Goal: Task Accomplishment & Management: Use online tool/utility

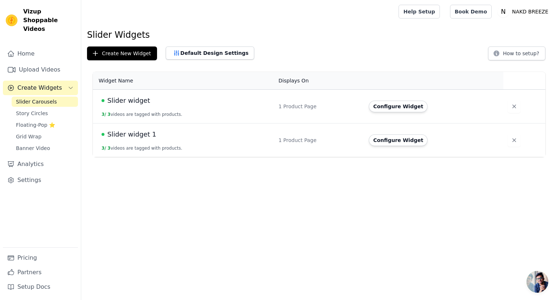
click at [133, 54] on button "Create New Widget" at bounding box center [122, 53] width 70 height 14
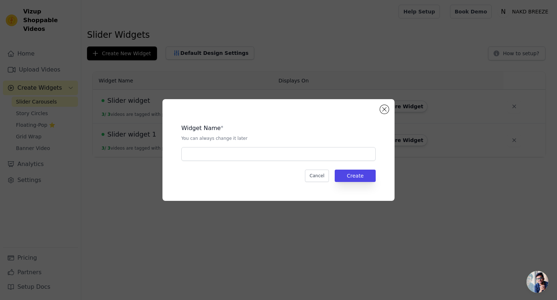
click at [206, 162] on div "Widget Name * You can always change it later Cancel Create" at bounding box center [278, 150] width 209 height 78
click at [207, 159] on input "text" at bounding box center [278, 154] width 194 height 14
type input "Tavio"
click at [359, 177] on button "Create" at bounding box center [355, 175] width 41 height 12
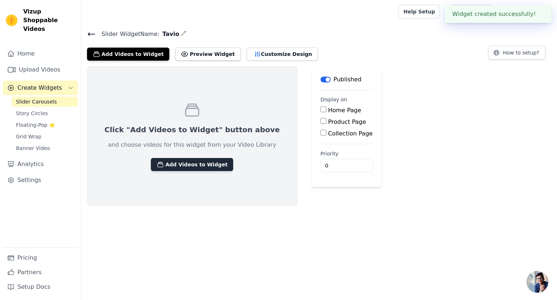
click at [190, 161] on button "Add Videos to Widget" at bounding box center [192, 164] width 82 height 13
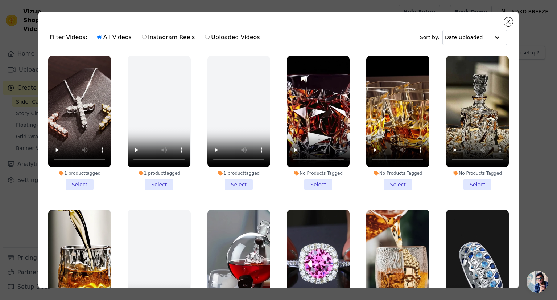
click at [511, 26] on div "Filter Videos: All Videos Instagram Reels Uploaded Videos Sort by: Date Uploade…" at bounding box center [278, 150] width 480 height 276
click at [504, 21] on div "Filter Videos: All Videos Instagram Reels Uploaded Videos Sort by: Date Uploade…" at bounding box center [278, 150] width 480 height 276
click at [508, 22] on button "Close modal" at bounding box center [508, 21] width 9 height 9
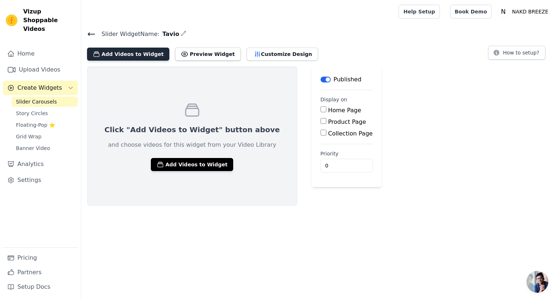
click at [129, 54] on button "Add Videos to Widget" at bounding box center [128, 54] width 82 height 13
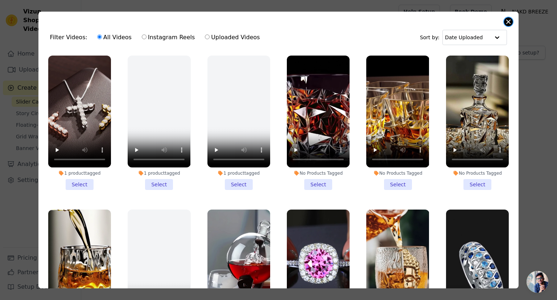
click at [511, 24] on button "Close modal" at bounding box center [508, 21] width 9 height 9
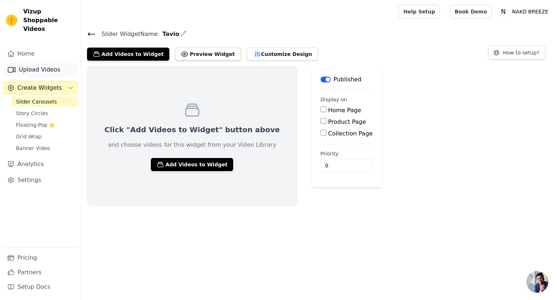
click at [30, 66] on link "Upload Videos" at bounding box center [40, 69] width 75 height 15
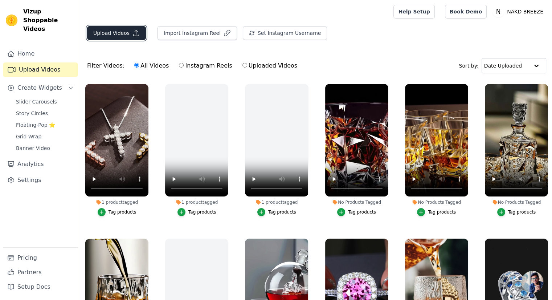
click at [123, 32] on button "Upload Videos" at bounding box center [116, 33] width 59 height 14
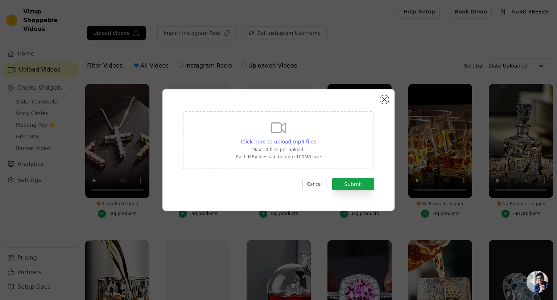
click at [276, 140] on span "Click here to upload mp4 files" at bounding box center [279, 142] width 76 height 6
click at [316, 138] on input "Click here to upload mp4 files Max 10 files per upload. Each MP4 files can be u…" at bounding box center [316, 137] width 0 height 0
type input "C:\fakepath\social_u6994232443_a_luxuryfeel_of_my_diamond_ring_uploaded_placed_…"
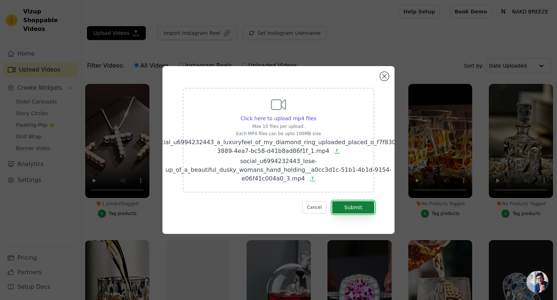
click at [347, 208] on button "Submit" at bounding box center [353, 207] width 42 height 12
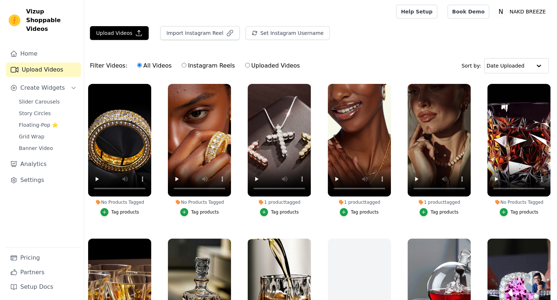
scroll to position [69, 0]
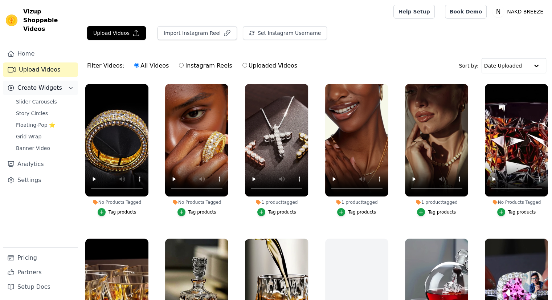
click at [36, 83] on span "Create Widgets" at bounding box center [39, 87] width 45 height 9
click at [68, 85] on icon "Sidebar" at bounding box center [71, 88] width 6 height 6
click at [57, 96] on link "Slider Carousels" at bounding box center [45, 101] width 66 height 10
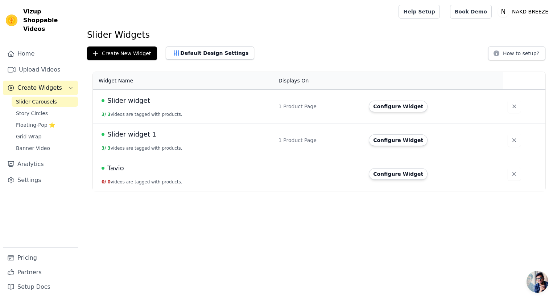
click at [118, 168] on span "Tavio" at bounding box center [115, 168] width 17 height 10
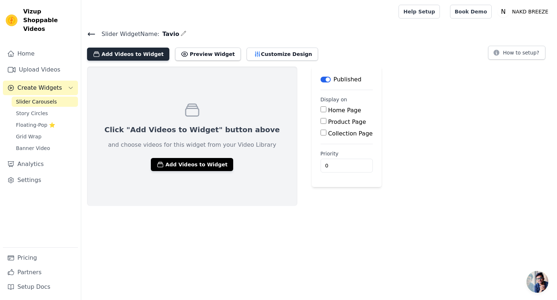
click at [142, 54] on button "Add Videos to Widget" at bounding box center [128, 54] width 82 height 13
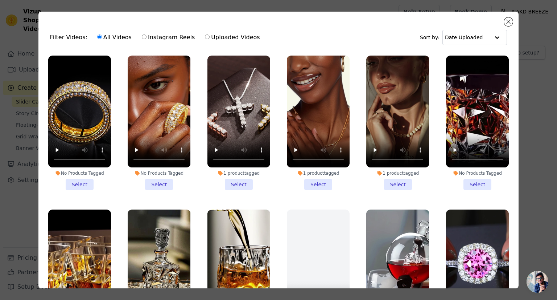
click at [158, 183] on li "No Products Tagged Select" at bounding box center [159, 122] width 63 height 134
click at [0, 0] on input "No Products Tagged Select" at bounding box center [0, 0] width 0 height 0
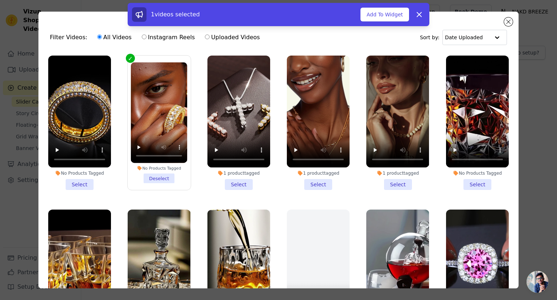
click at [83, 180] on li "No Products Tagged Select" at bounding box center [79, 122] width 63 height 134
click at [0, 0] on input "No Products Tagged Select" at bounding box center [0, 0] width 0 height 0
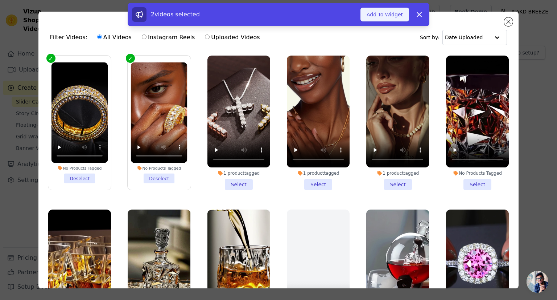
click at [395, 18] on button "Add To Widget" at bounding box center [384, 15] width 49 height 14
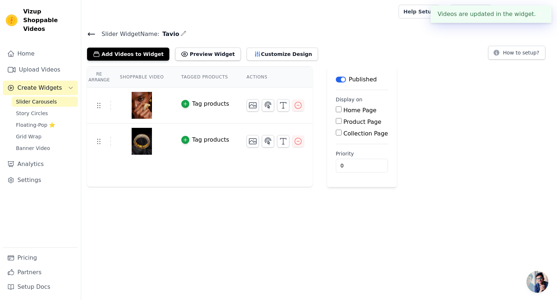
click at [211, 105] on div "Tag products" at bounding box center [210, 103] width 37 height 9
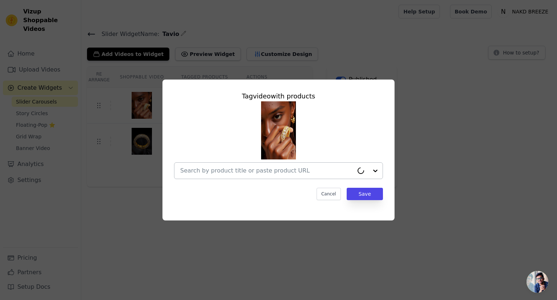
click at [205, 164] on div at bounding box center [266, 170] width 173 height 16
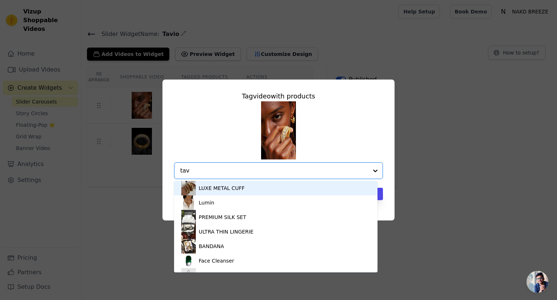
type input "tavi"
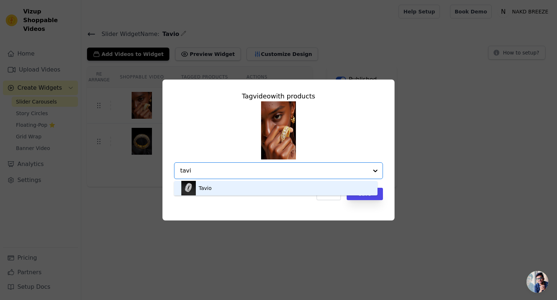
click at [350, 192] on div "Tavio" at bounding box center [275, 188] width 189 height 15
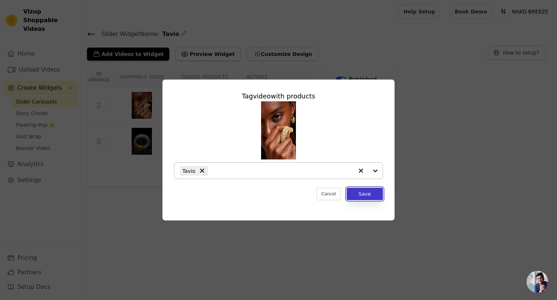
click at [364, 194] on button "Save" at bounding box center [365, 193] width 36 height 12
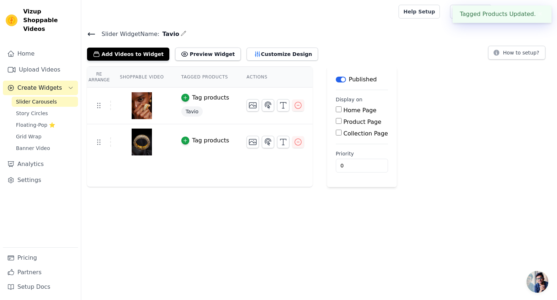
click at [203, 140] on div "Tag products" at bounding box center [210, 140] width 37 height 9
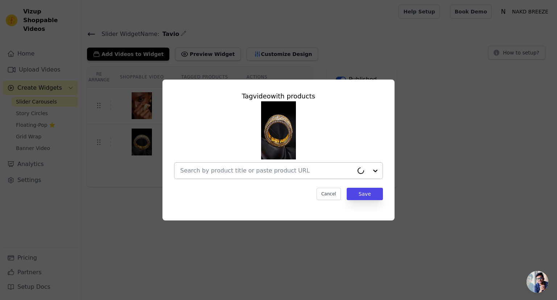
click at [197, 169] on input "text" at bounding box center [266, 170] width 173 height 9
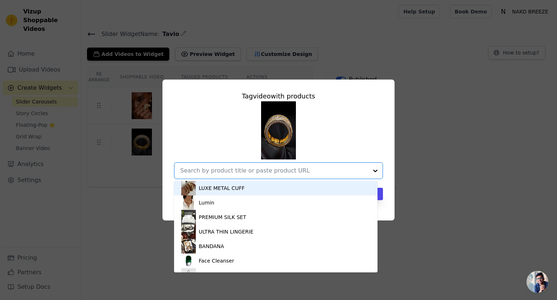
type input "y"
type input "tavio"
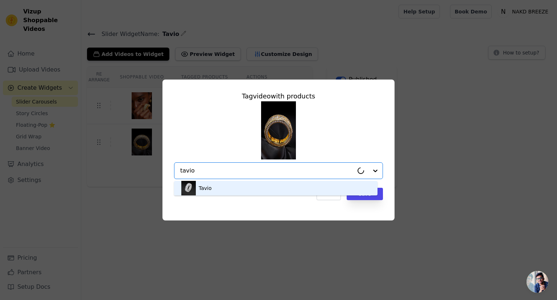
click at [208, 188] on div "Tavio" at bounding box center [205, 187] width 13 height 7
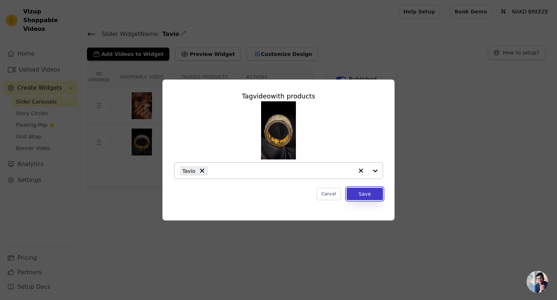
click at [370, 194] on button "Save" at bounding box center [365, 193] width 36 height 12
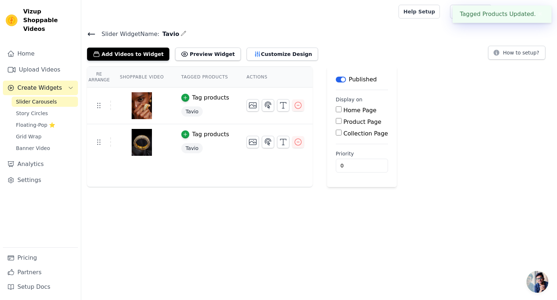
click at [344, 122] on label "Product Page" at bounding box center [362, 121] width 38 height 7
click at [342, 122] on input "Product Page" at bounding box center [339, 121] width 6 height 6
checkbox input "true"
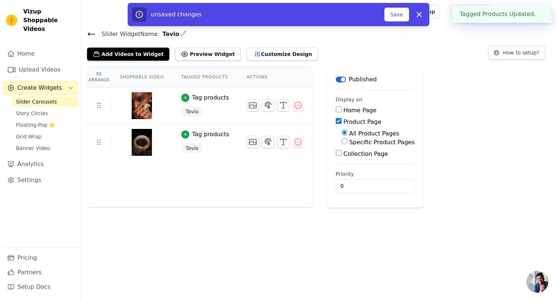
click at [354, 143] on label "Specific Product Pages" at bounding box center [381, 142] width 65 height 7
click at [347, 143] on input "Specific Product Pages" at bounding box center [345, 141] width 6 height 6
radio input "true"
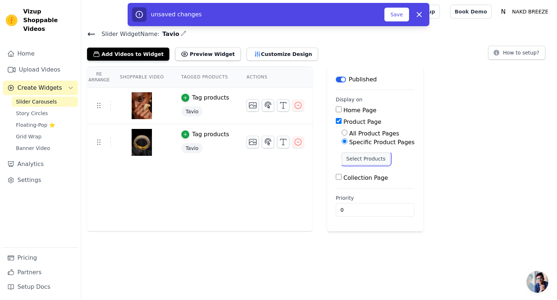
click at [361, 155] on button "Select Products" at bounding box center [366, 158] width 49 height 12
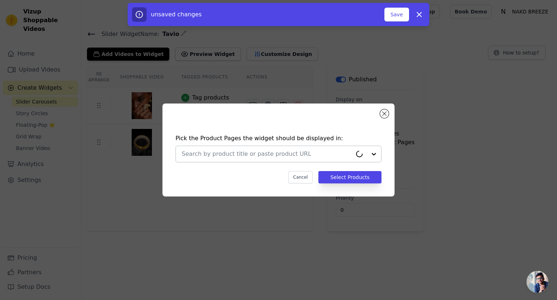
click at [308, 149] on input "text" at bounding box center [267, 153] width 170 height 9
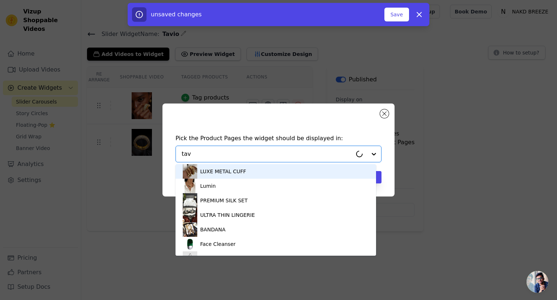
type input "tavi"
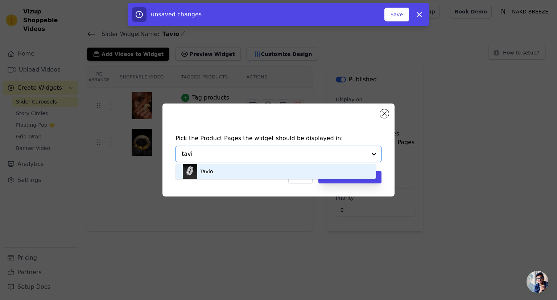
click at [234, 171] on div "Tavio" at bounding box center [276, 171] width 186 height 15
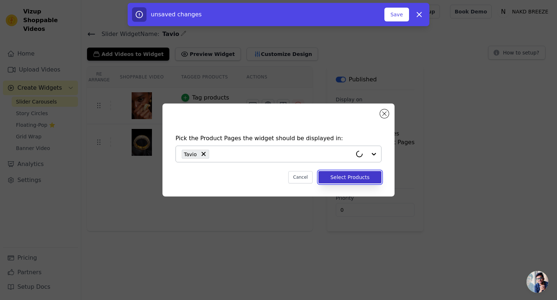
click at [328, 177] on button "Select Products" at bounding box center [349, 177] width 63 height 12
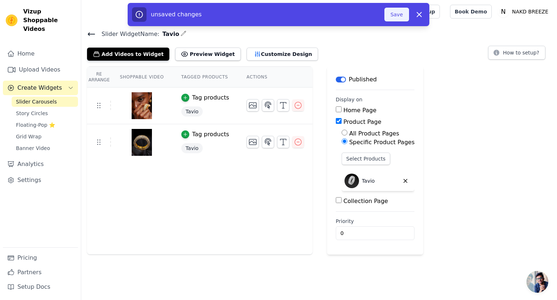
click at [397, 12] on button "Save" at bounding box center [396, 15] width 25 height 14
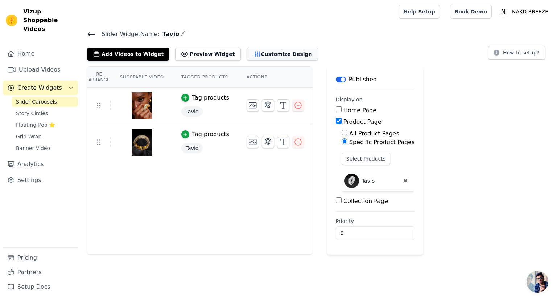
click at [264, 49] on button "Customize Design" at bounding box center [282, 54] width 71 height 13
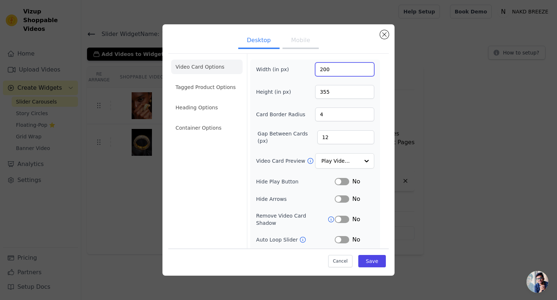
click at [322, 71] on input "200" at bounding box center [344, 69] width 59 height 14
click at [318, 69] on input "200" at bounding box center [344, 69] width 59 height 14
click at [323, 69] on input "2703" at bounding box center [344, 69] width 59 height 14
type input "300"
click at [325, 94] on input "355" at bounding box center [344, 92] width 59 height 14
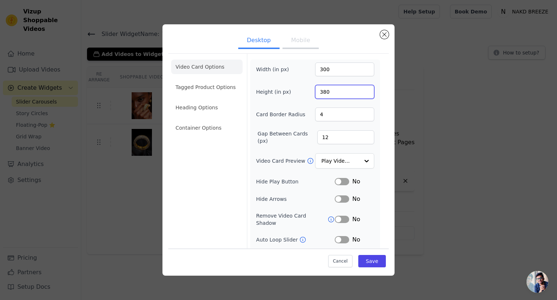
type input "380"
click at [321, 113] on input "4" at bounding box center [344, 114] width 59 height 14
type input "5"
click at [323, 134] on input "12" at bounding box center [345, 137] width 57 height 14
type input "1"
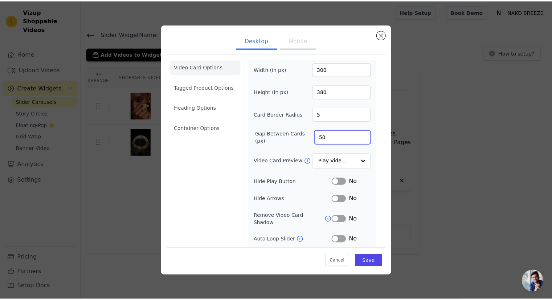
scroll to position [29, 0]
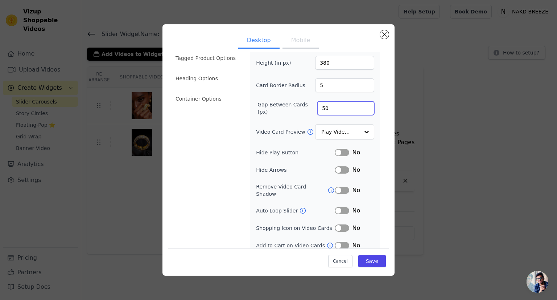
type input "50"
click at [335, 224] on button "Label" at bounding box center [342, 227] width 15 height 7
click at [335, 242] on button "Label" at bounding box center [342, 245] width 15 height 7
click at [365, 261] on button "Save" at bounding box center [372, 260] width 28 height 12
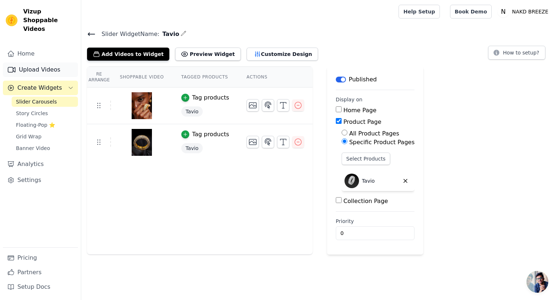
click at [65, 62] on link "Upload Videos" at bounding box center [40, 69] width 75 height 15
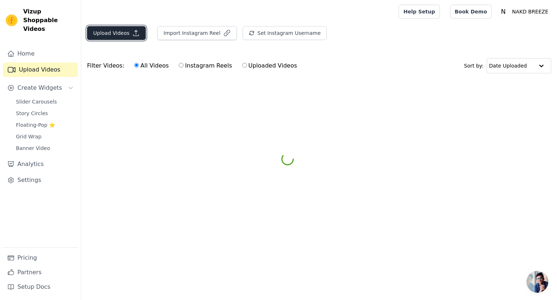
click at [120, 32] on button "Upload Videos" at bounding box center [116, 33] width 59 height 14
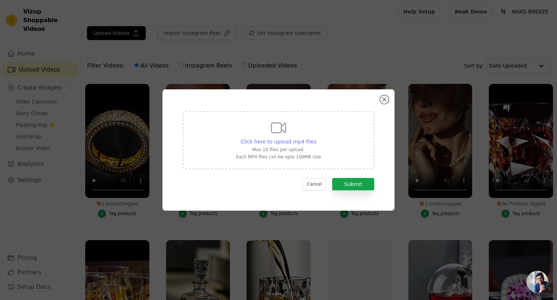
click at [299, 140] on span "Click here to upload mp4 files" at bounding box center [279, 142] width 76 height 6
click at [316, 138] on input "Click here to upload mp4 files Max 10 files per upload. Each MP4 files can be u…" at bounding box center [316, 137] width 0 height 0
type input "C:\fakepath\social_u6994232443_a_video_of_luxury_feel_of_my_diamond_ring_upload…"
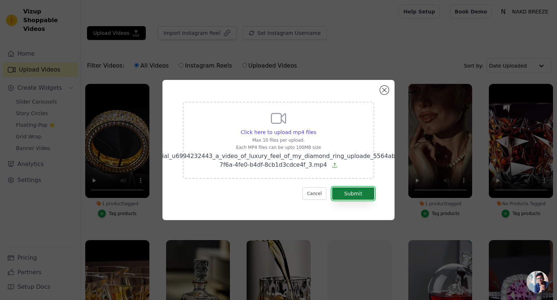
click at [359, 193] on button "Submit" at bounding box center [353, 193] width 42 height 12
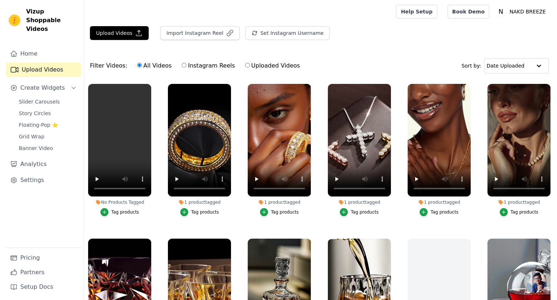
scroll to position [69, 0]
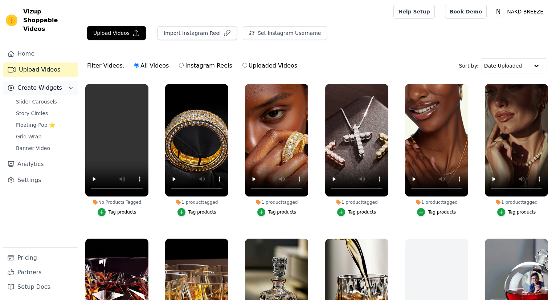
click at [45, 83] on span "Create Widgets" at bounding box center [39, 87] width 45 height 9
click at [73, 85] on icon "Sidebar" at bounding box center [71, 88] width 6 height 6
click at [47, 98] on span "Slider Carousels" at bounding box center [36, 101] width 41 height 7
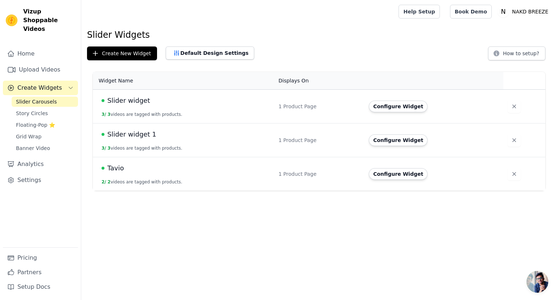
click at [116, 169] on span "Tavio" at bounding box center [115, 168] width 17 height 10
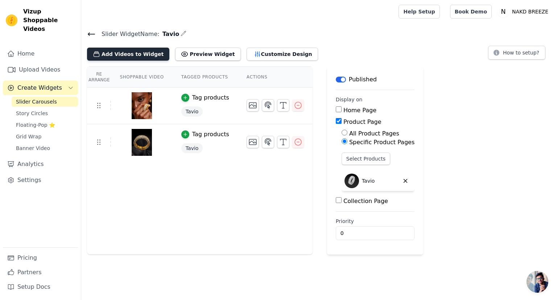
click at [124, 53] on button "Add Videos to Widget" at bounding box center [128, 54] width 82 height 13
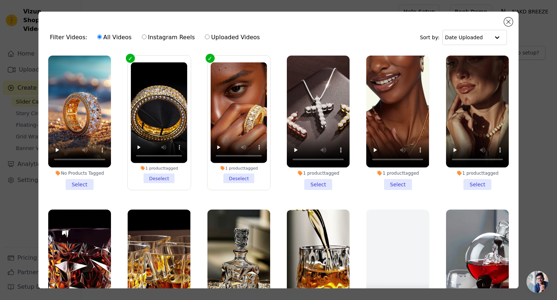
click at [79, 181] on li "No Products Tagged Select" at bounding box center [79, 122] width 63 height 134
click at [0, 0] on input "No Products Tagged Select" at bounding box center [0, 0] width 0 height 0
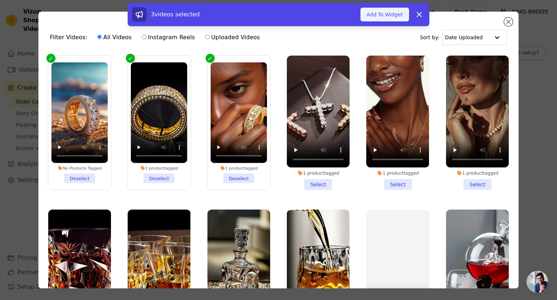
click at [379, 14] on button "Add To Widget" at bounding box center [384, 15] width 49 height 14
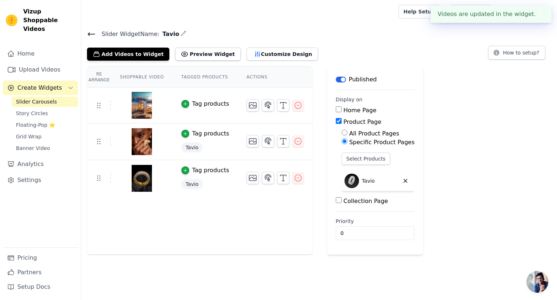
click at [214, 104] on div "Tag products" at bounding box center [210, 103] width 37 height 9
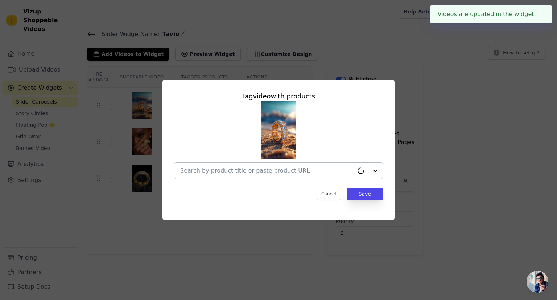
click at [214, 169] on input "text" at bounding box center [266, 170] width 173 height 9
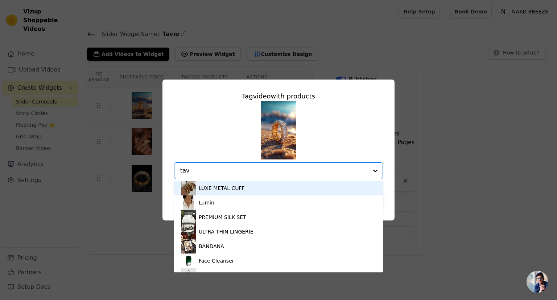
type input "tavi"
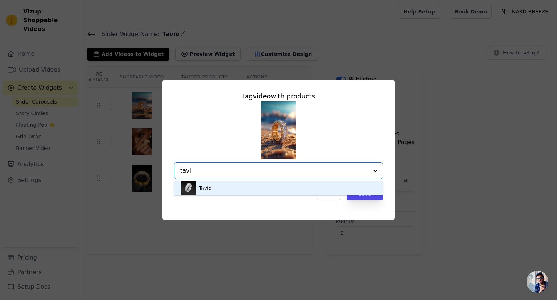
click at [215, 187] on div "Tavio" at bounding box center [278, 188] width 194 height 15
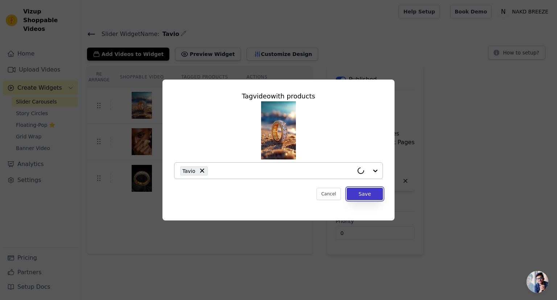
click at [368, 197] on button "Save" at bounding box center [365, 193] width 36 height 12
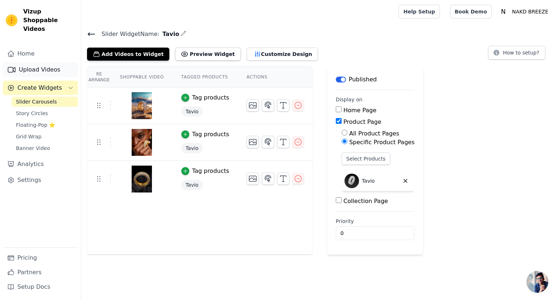
click at [57, 62] on link "Upload Videos" at bounding box center [40, 69] width 75 height 15
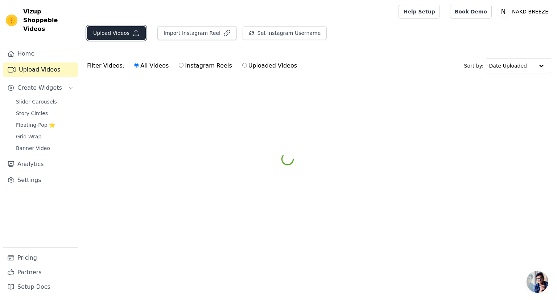
click at [115, 32] on button "Upload Videos" at bounding box center [116, 33] width 59 height 14
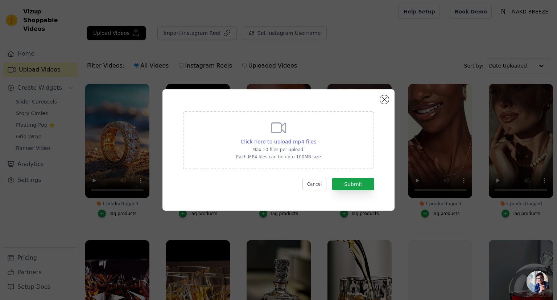
click at [279, 142] on span "Click here to upload mp4 files" at bounding box center [279, 142] width 76 height 6
click at [316, 138] on input "Click here to upload mp4 files Max 10 files per upload. Each MP4 files can be u…" at bounding box center [316, 137] width 0 height 0
type input "C:\fakepath\social_u6994232443_a_video_of_luxury_feel_of_my_diamond_ring_upload…"
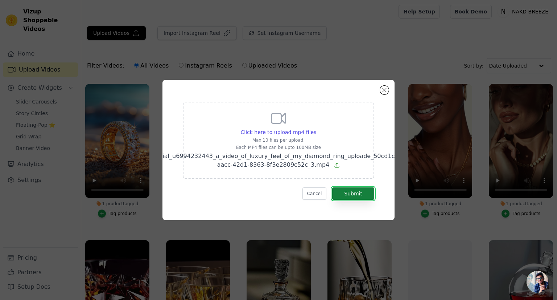
click at [344, 198] on button "Submit" at bounding box center [353, 193] width 42 height 12
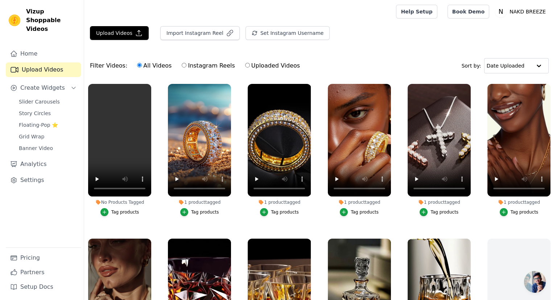
scroll to position [69, 0]
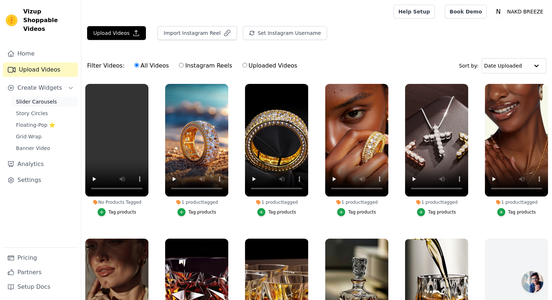
click at [55, 96] on link "Slider Carousels" at bounding box center [45, 101] width 66 height 10
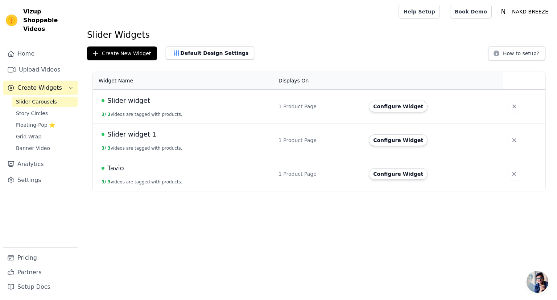
click at [118, 166] on span "Tavio" at bounding box center [115, 168] width 17 height 10
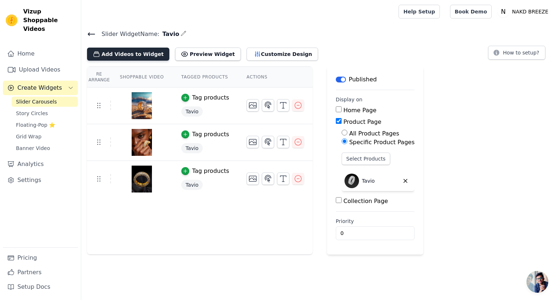
click at [130, 50] on button "Add Videos to Widget" at bounding box center [128, 54] width 82 height 13
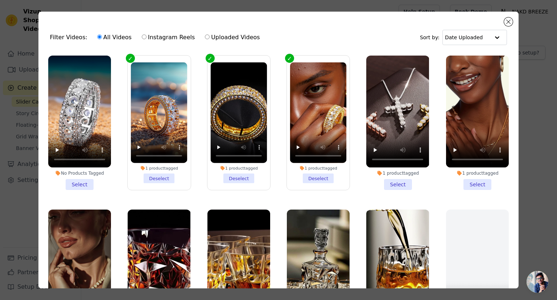
drag, startPoint x: 75, startPoint y: 184, endPoint x: 72, endPoint y: 177, distance: 7.5
click at [72, 177] on li "No Products Tagged Select" at bounding box center [79, 122] width 63 height 134
click at [0, 0] on input "No Products Tagged Select" at bounding box center [0, 0] width 0 height 0
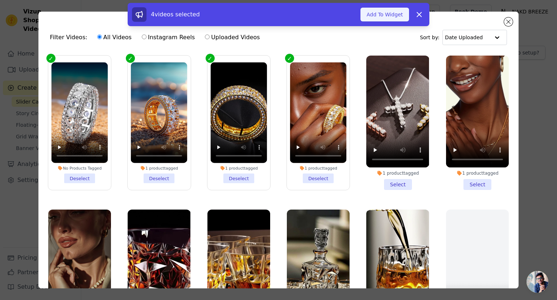
click at [400, 15] on button "Add To Widget" at bounding box center [384, 15] width 49 height 14
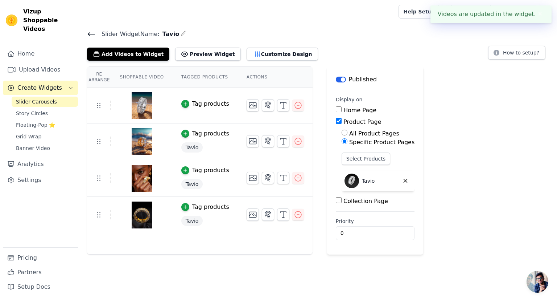
click at [192, 105] on div "Tag products" at bounding box center [210, 103] width 37 height 9
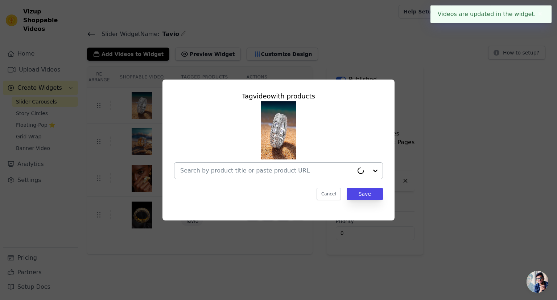
click at [210, 171] on input "text" at bounding box center [266, 170] width 173 height 9
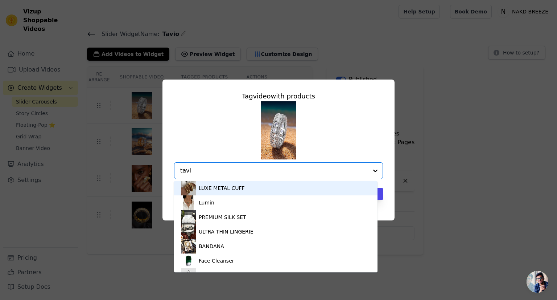
type input "tavio"
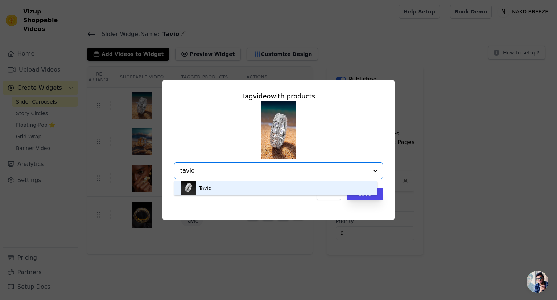
click at [226, 186] on div "Tavio" at bounding box center [275, 188] width 189 height 15
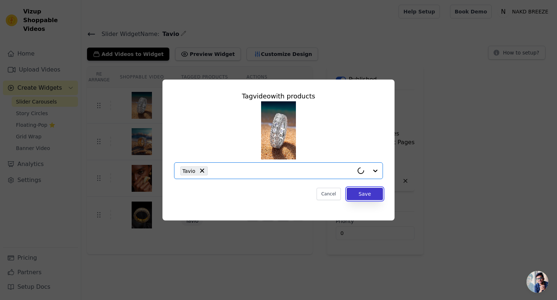
click at [363, 195] on button "Save" at bounding box center [365, 193] width 36 height 12
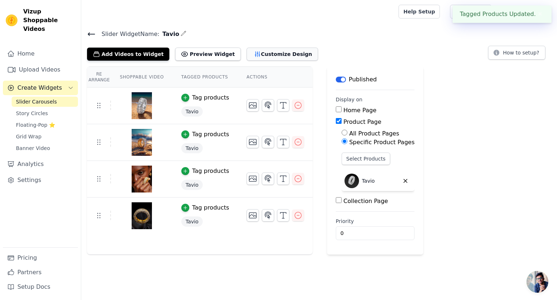
click at [270, 49] on button "Customize Design" at bounding box center [282, 54] width 71 height 13
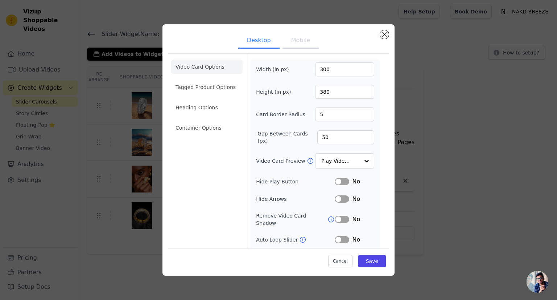
click at [282, 16] on div "Desktop Mobile Video Card Options Tagged Product Options Heading Options Contai…" at bounding box center [279, 150] width 534 height 274
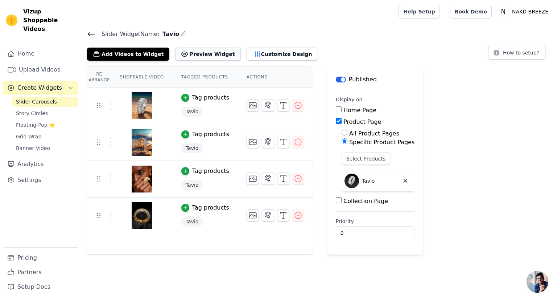
click at [205, 54] on button "Preview Widget" at bounding box center [207, 54] width 65 height 13
click at [265, 54] on button "Customize Design" at bounding box center [282, 54] width 71 height 13
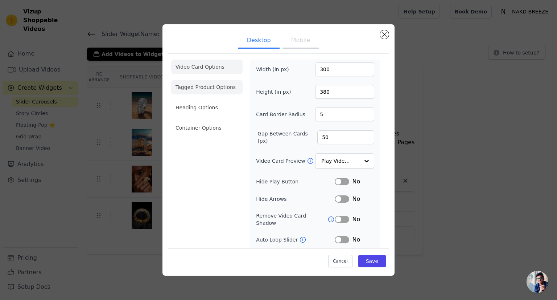
click at [201, 90] on li "Tagged Product Options" at bounding box center [206, 87] width 71 height 15
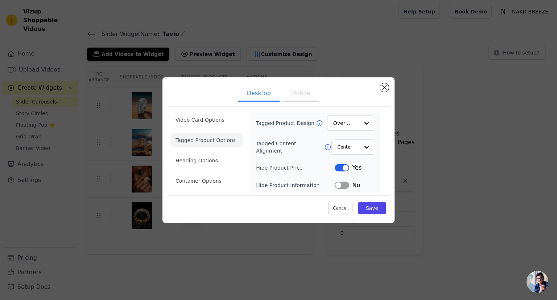
click at [389, 87] on div "Desktop Mobile Video Card Options Tagged Product Options Heading Options Contai…" at bounding box center [278, 149] width 232 height 145
click at [387, 92] on ul "Desktop Mobile" at bounding box center [278, 94] width 220 height 22
click at [386, 91] on div "Desktop Mobile Video Card Options Tagged Product Options Heading Options Contai…" at bounding box center [278, 149] width 232 height 145
click at [386, 88] on button "Close modal" at bounding box center [384, 87] width 9 height 9
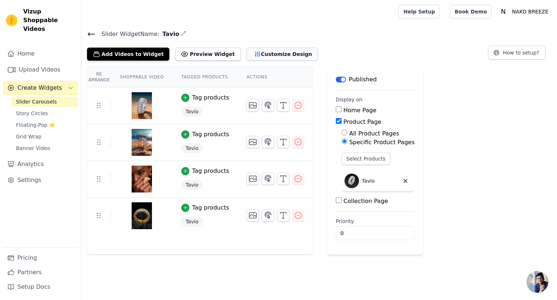
click at [274, 51] on button "Customize Design" at bounding box center [282, 54] width 71 height 13
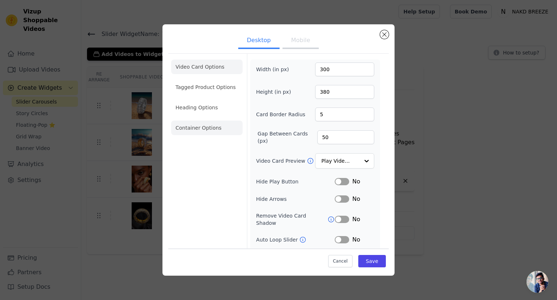
click at [210, 129] on li "Container Options" at bounding box center [206, 127] width 71 height 15
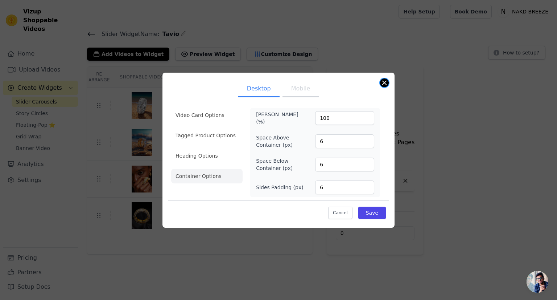
click at [385, 84] on button "Close modal" at bounding box center [384, 82] width 9 height 9
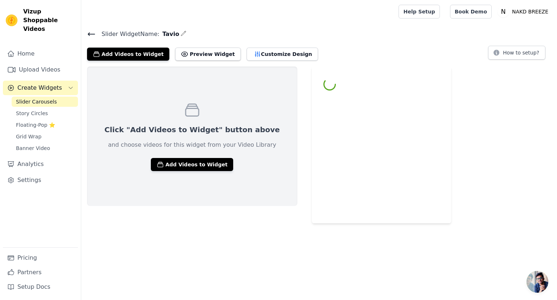
scroll to position [69, 0]
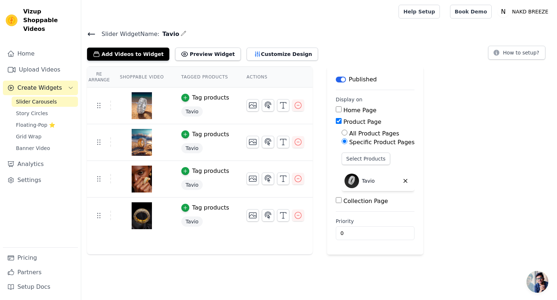
click at [89, 34] on icon at bounding box center [91, 34] width 9 height 9
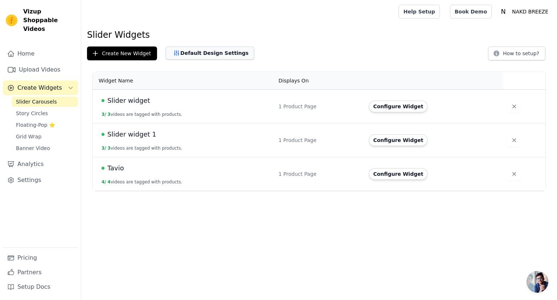
click at [203, 54] on button "Default Design Settings" at bounding box center [210, 52] width 88 height 13
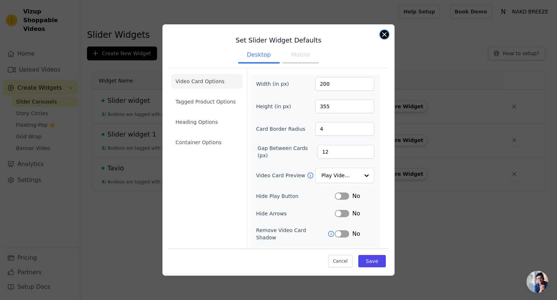
click at [386, 36] on button "Close modal" at bounding box center [384, 34] width 9 height 9
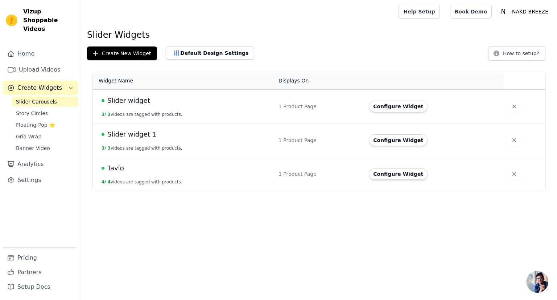
scroll to position [69, 0]
